Goal: Check status: Check status

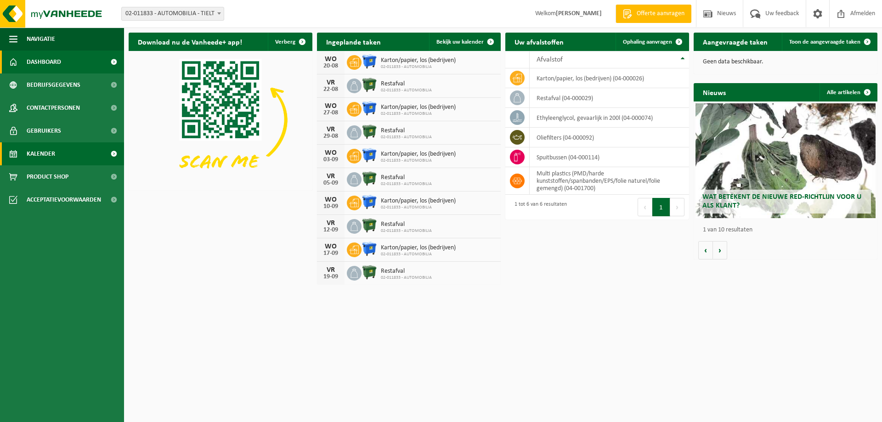
click at [58, 151] on link "Kalender" at bounding box center [62, 153] width 124 height 23
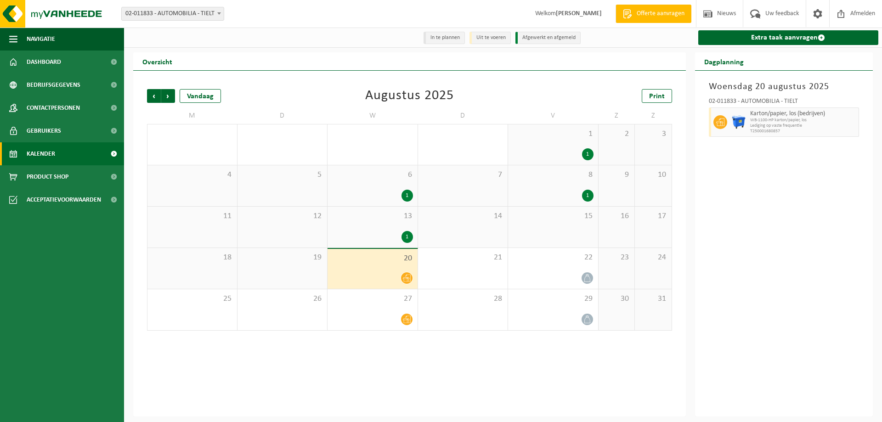
click at [58, 151] on link "Kalender" at bounding box center [62, 153] width 124 height 23
click at [168, 98] on span "Volgende" at bounding box center [168, 96] width 14 height 14
